Goal: Navigation & Orientation: Go to known website

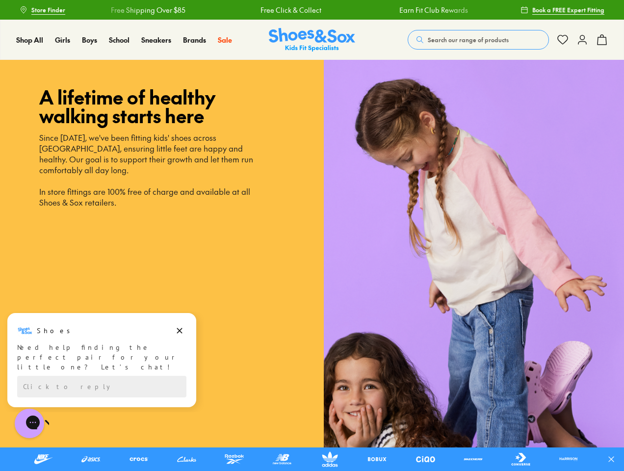
click at [615, 459] on icon at bounding box center [611, 459] width 10 height 10
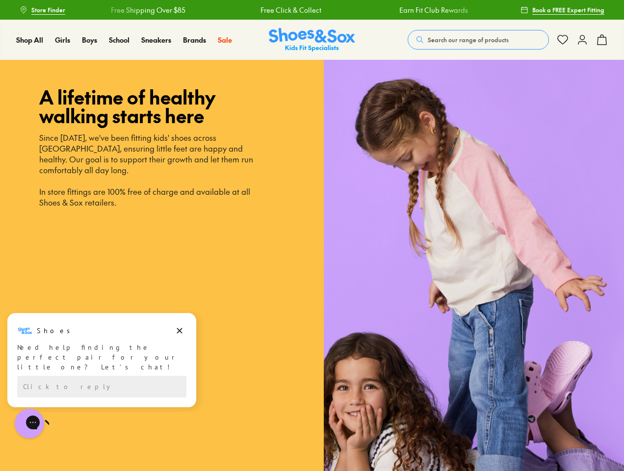
click at [478, 40] on span "Search our range of products" at bounding box center [467, 39] width 81 height 9
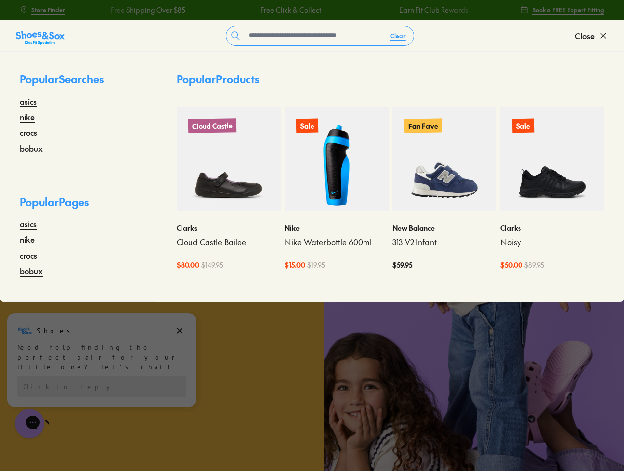
click at [398, 36] on button "Clear" at bounding box center [397, 36] width 31 height 18
click at [591, 36] on span "Close" at bounding box center [585, 36] width 20 height 12
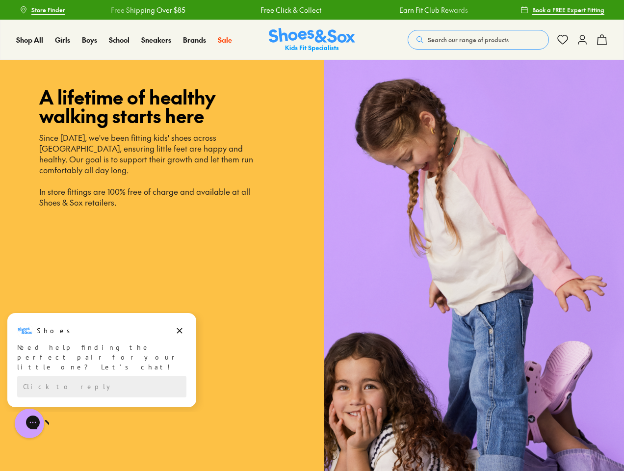
click at [601, 40] on icon at bounding box center [602, 40] width 12 height 12
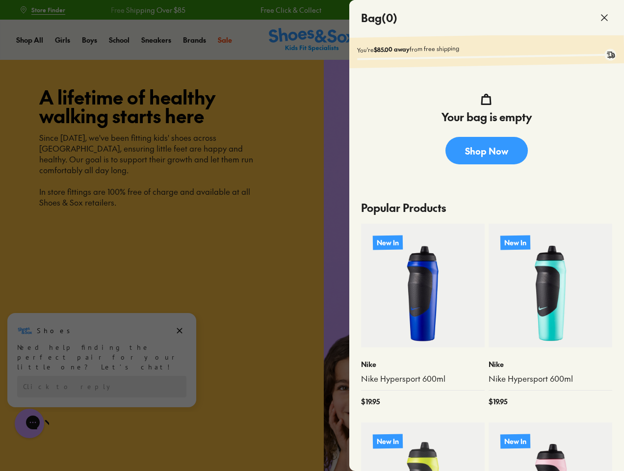
click at [101, 354] on div at bounding box center [312, 235] width 624 height 471
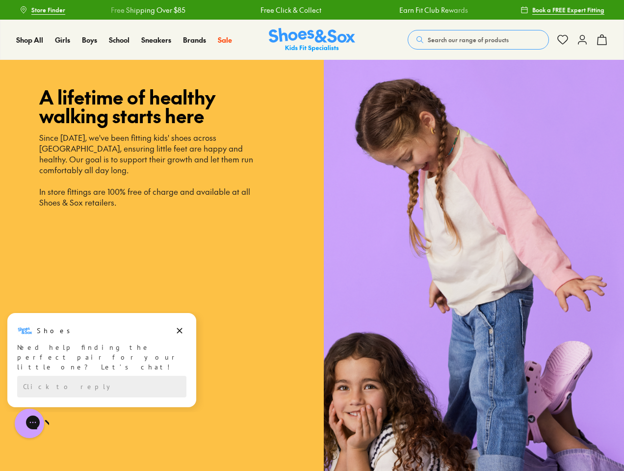
click at [179, 330] on icon "Dismiss campaign" at bounding box center [179, 330] width 5 height 5
